Goal: Information Seeking & Learning: Learn about a topic

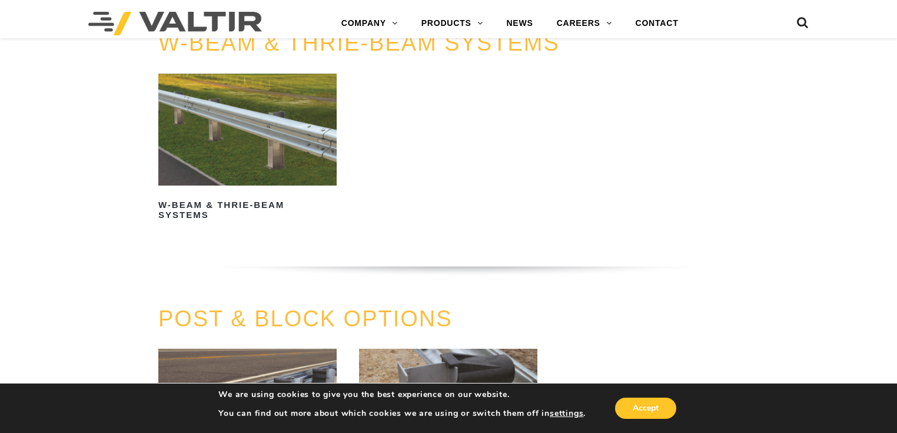
scroll to position [848, 0]
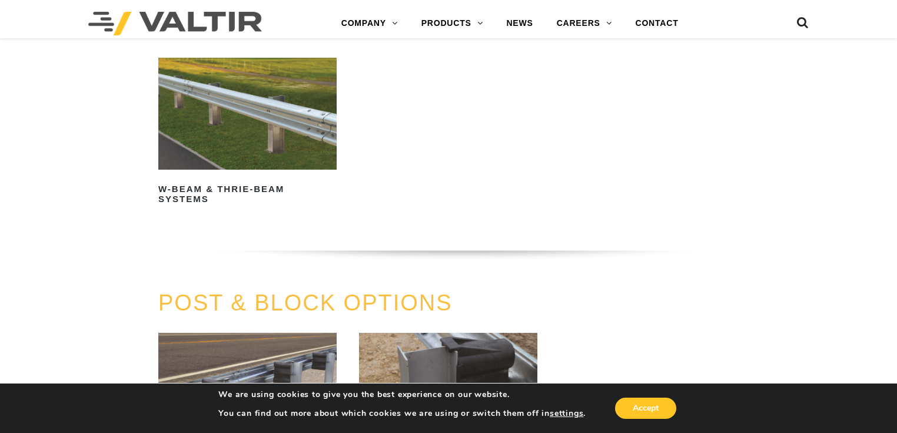
click at [269, 121] on img at bounding box center [247, 113] width 178 height 111
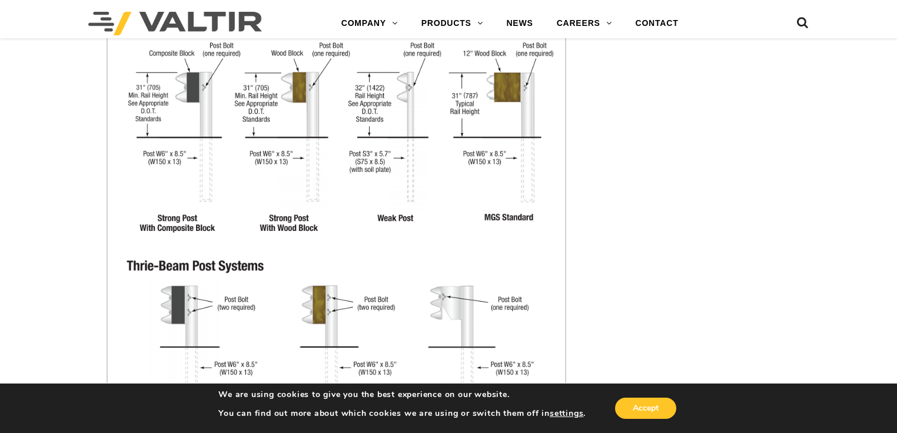
scroll to position [1648, 0]
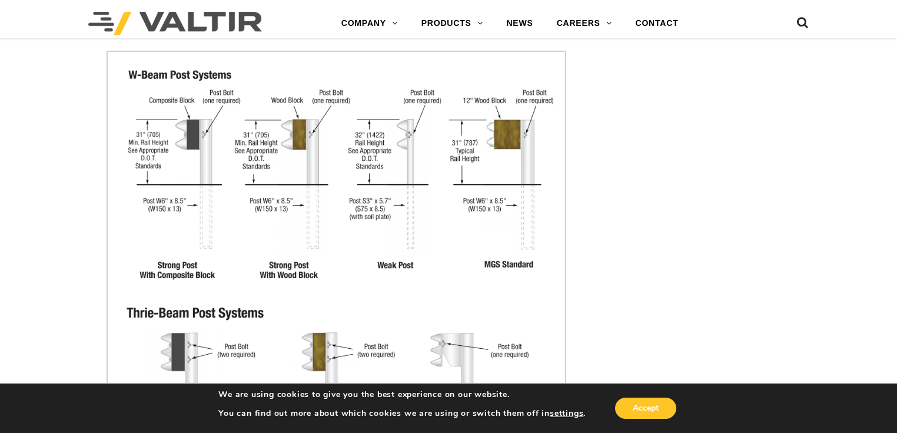
click at [198, 129] on img at bounding box center [337, 269] width 460 height 437
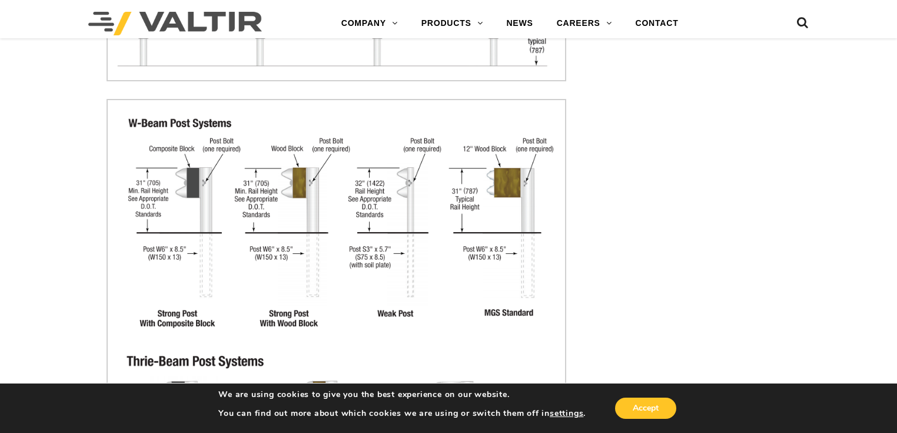
scroll to position [1601, 0]
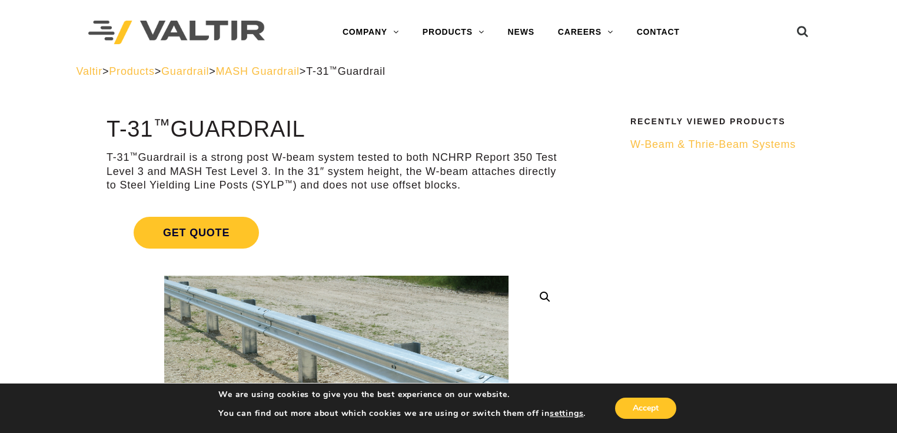
click at [294, 71] on span "MASH Guardrail" at bounding box center [258, 71] width 84 height 12
